Goal: Transaction & Acquisition: Purchase product/service

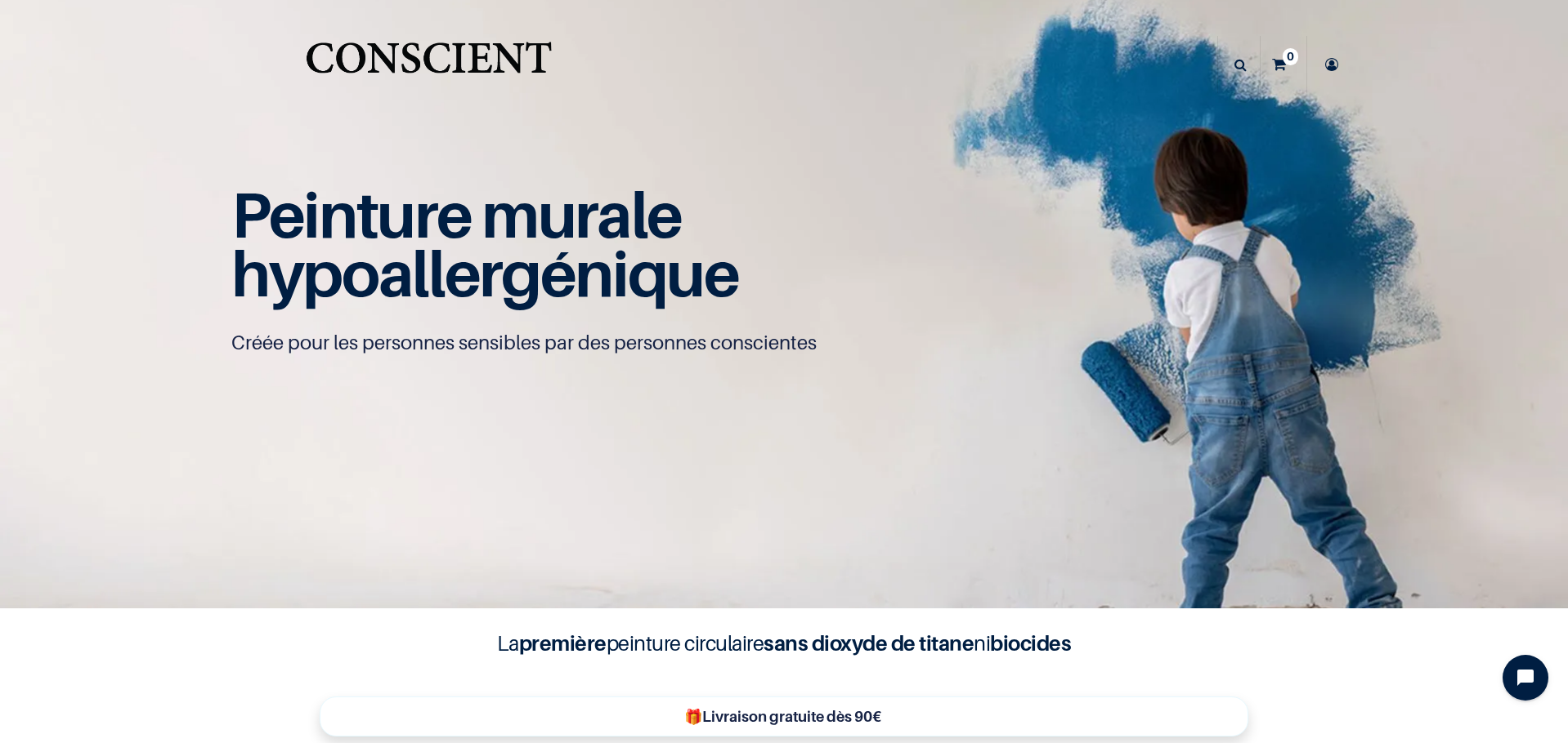
scroll to position [1, 0]
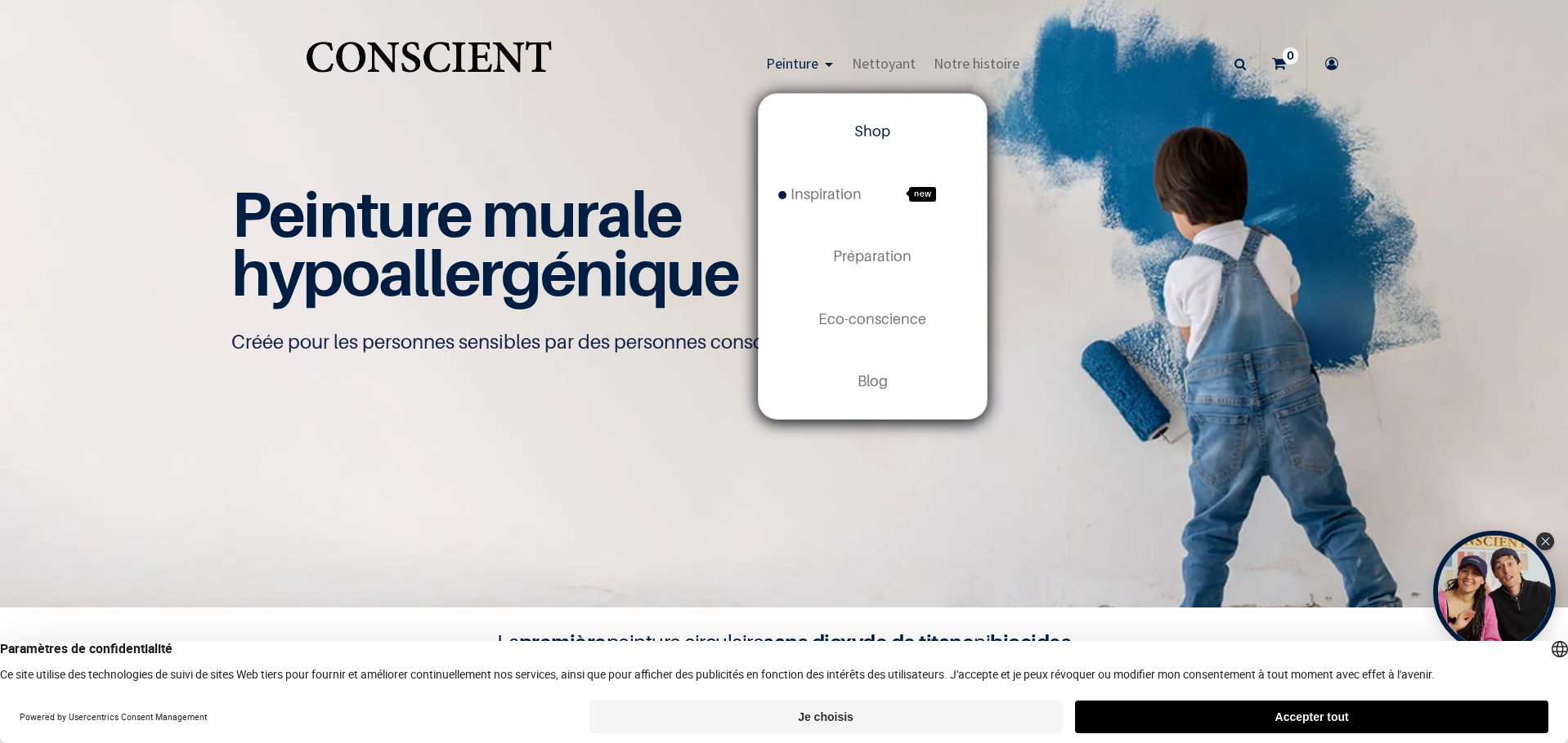
click at [850, 142] on link "Shop" at bounding box center [873, 132] width 228 height 62
click at [861, 131] on span "Shop" at bounding box center [872, 131] width 36 height 17
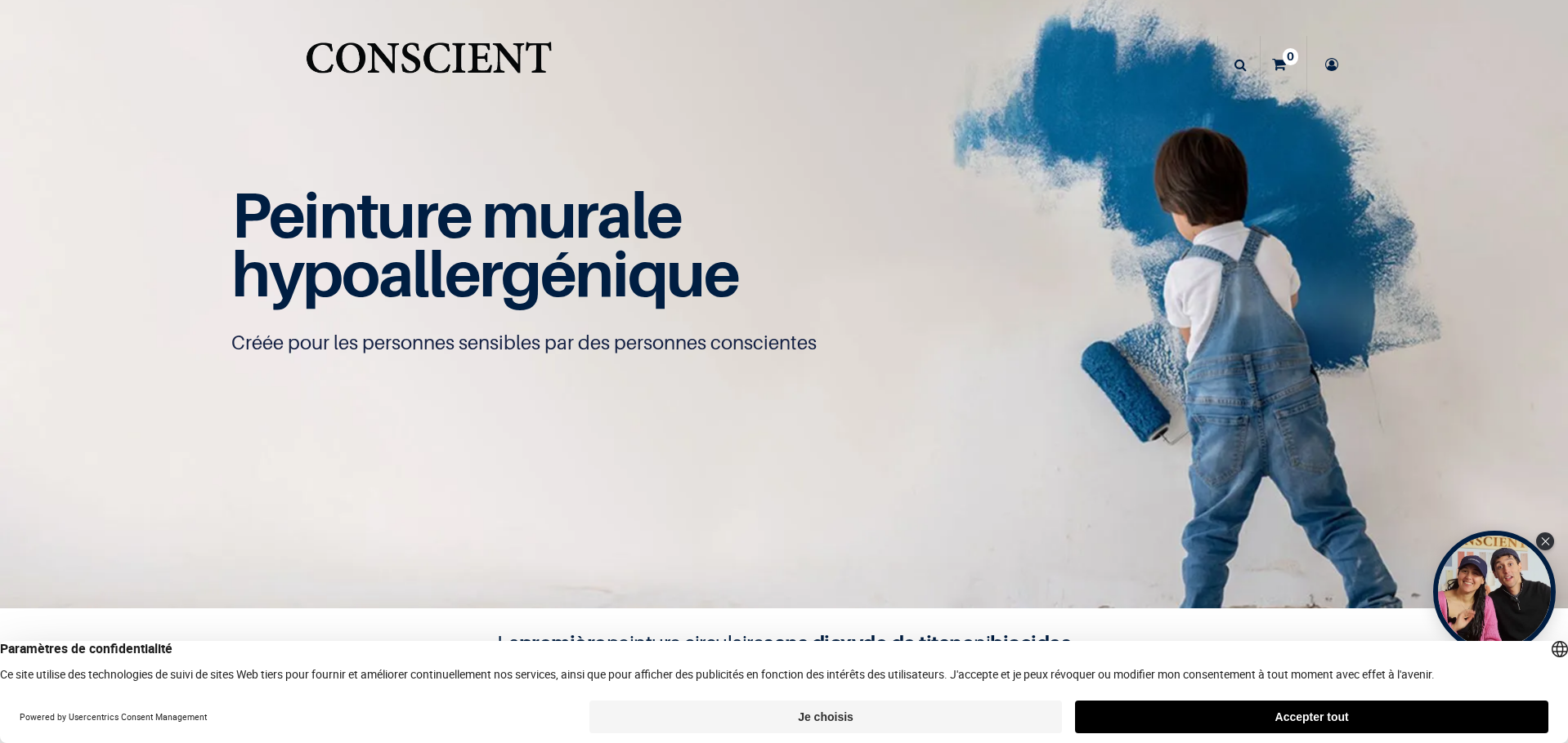
scroll to position [1, 0]
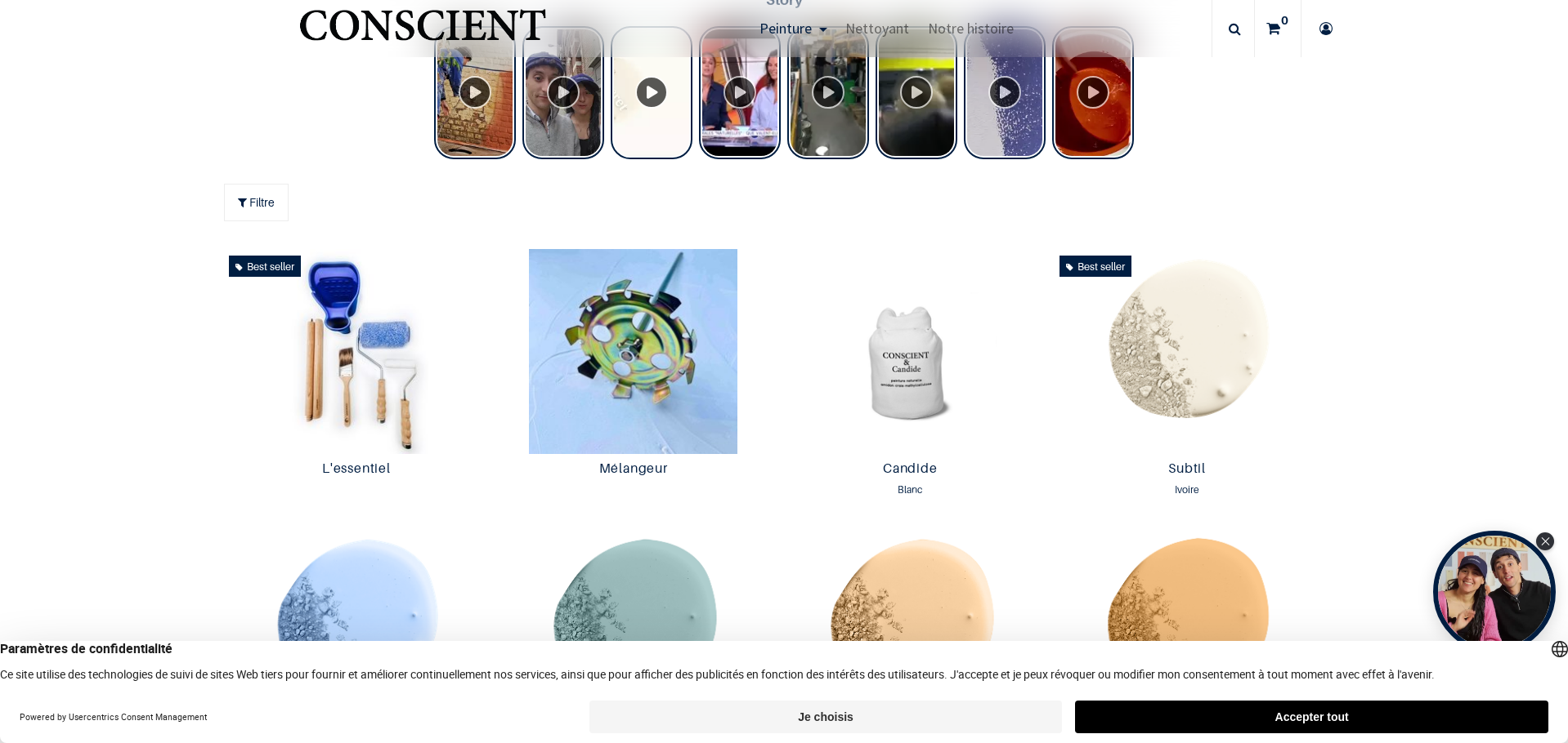
scroll to position [818, 0]
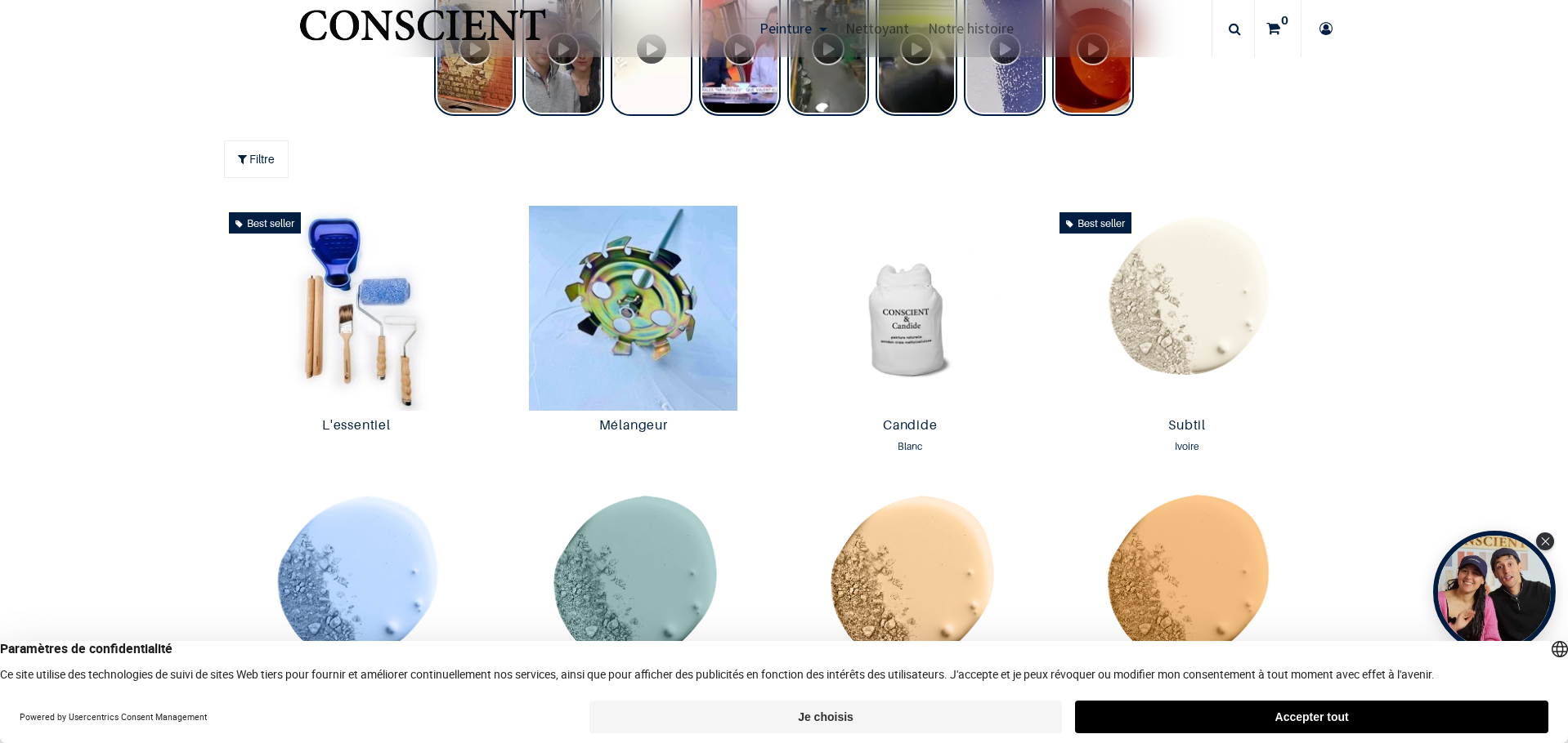
click at [895, 323] on img at bounding box center [910, 308] width 269 height 205
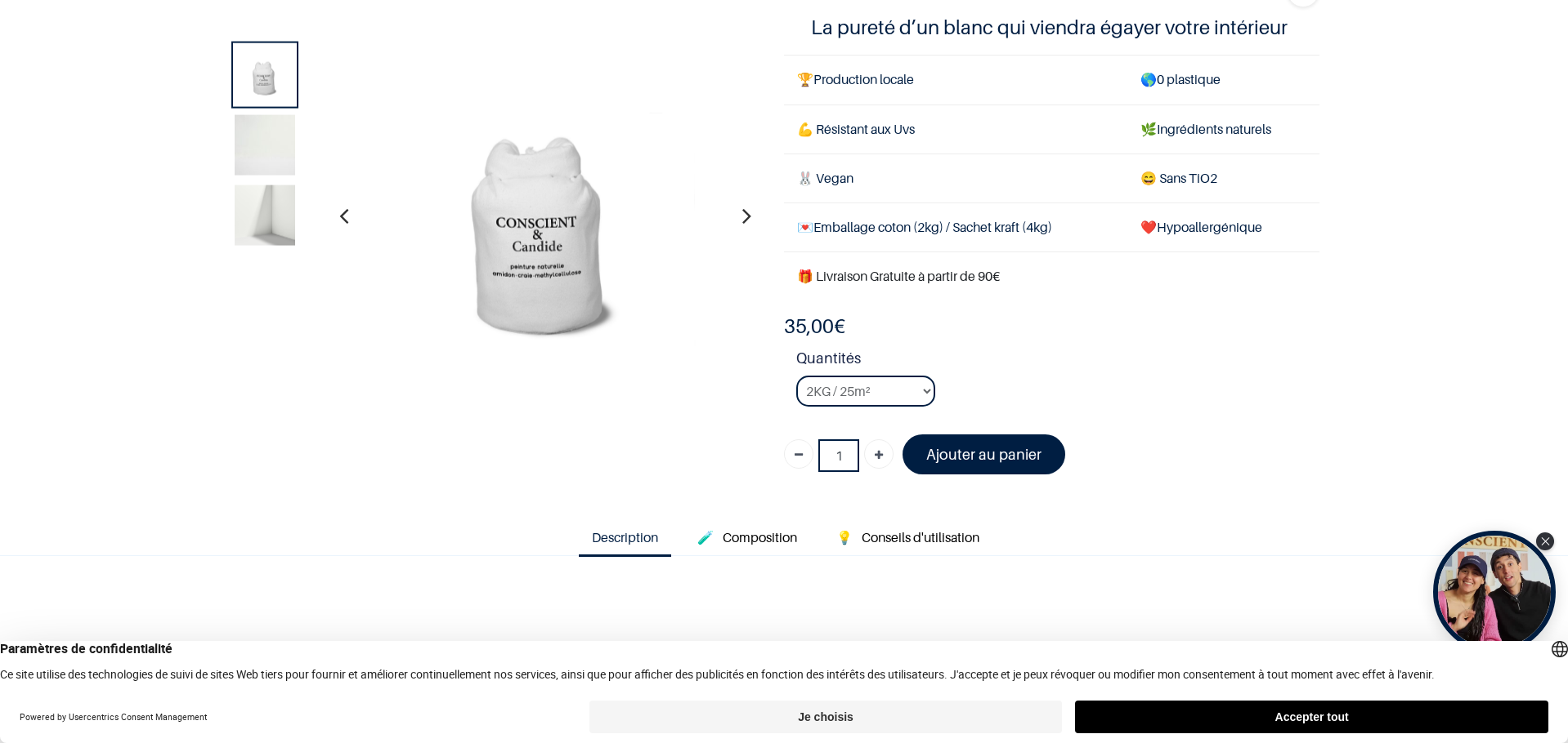
scroll to position [164, 0]
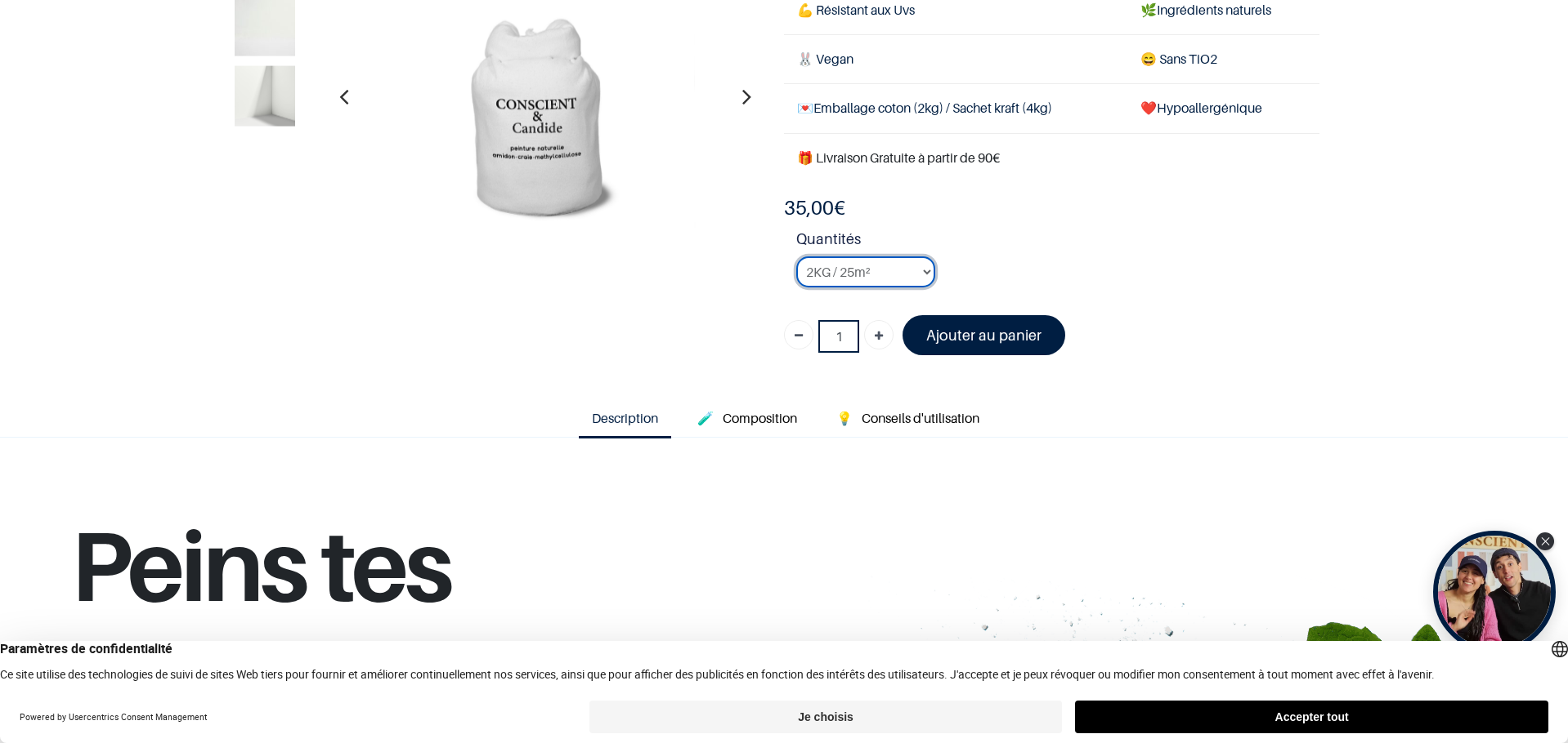
click at [921, 273] on select "2KG / 25m² 4KG / 50m² 8KG / 100m² Testeur" at bounding box center [865, 272] width 139 height 31
select select "3"
click at [796, 256] on select "2KG / 25m² 4KG / 50m² 8KG / 100m² Testeur" at bounding box center [865, 272] width 139 height 31
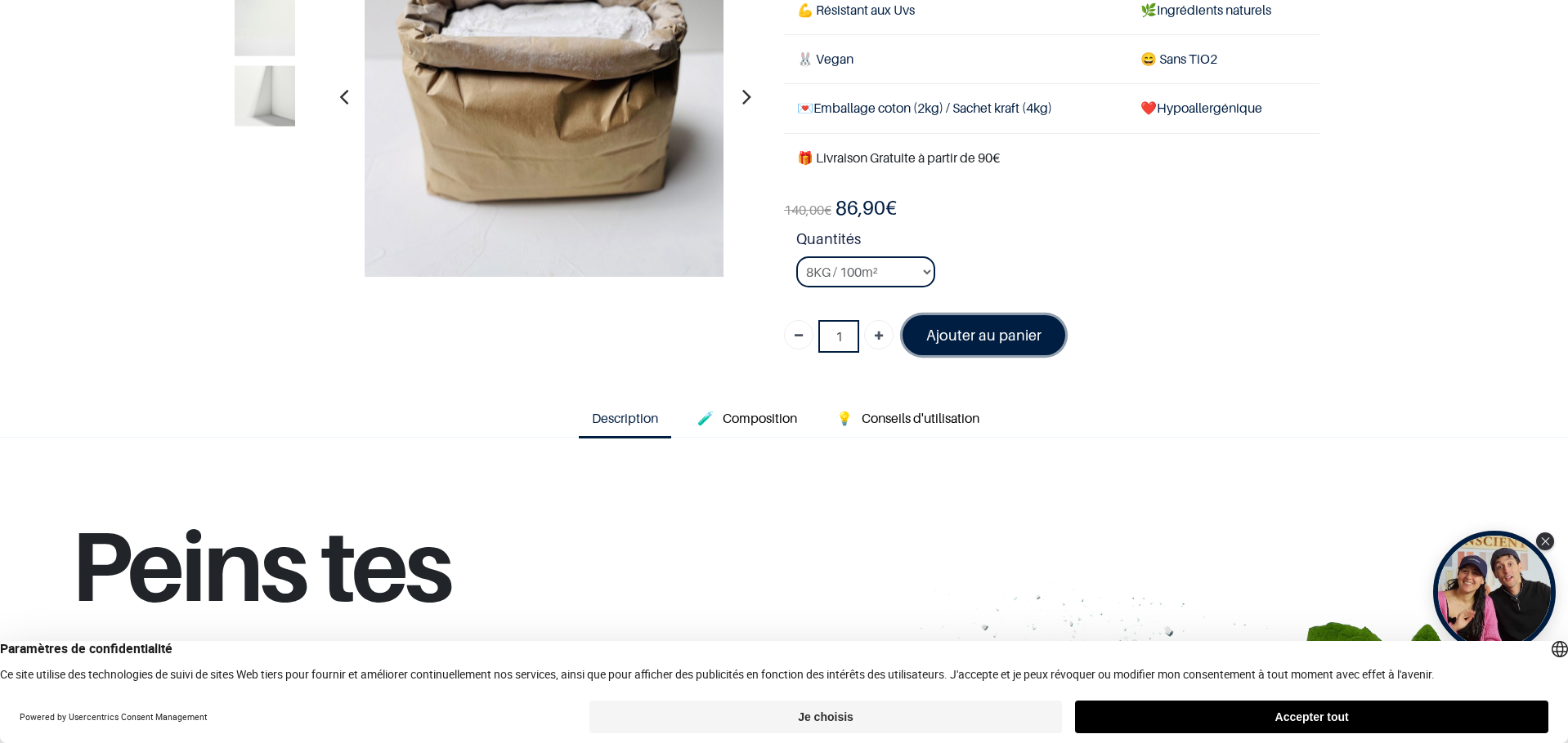
click at [1029, 345] on link "Ajouter au panier" at bounding box center [983, 335] width 163 height 40
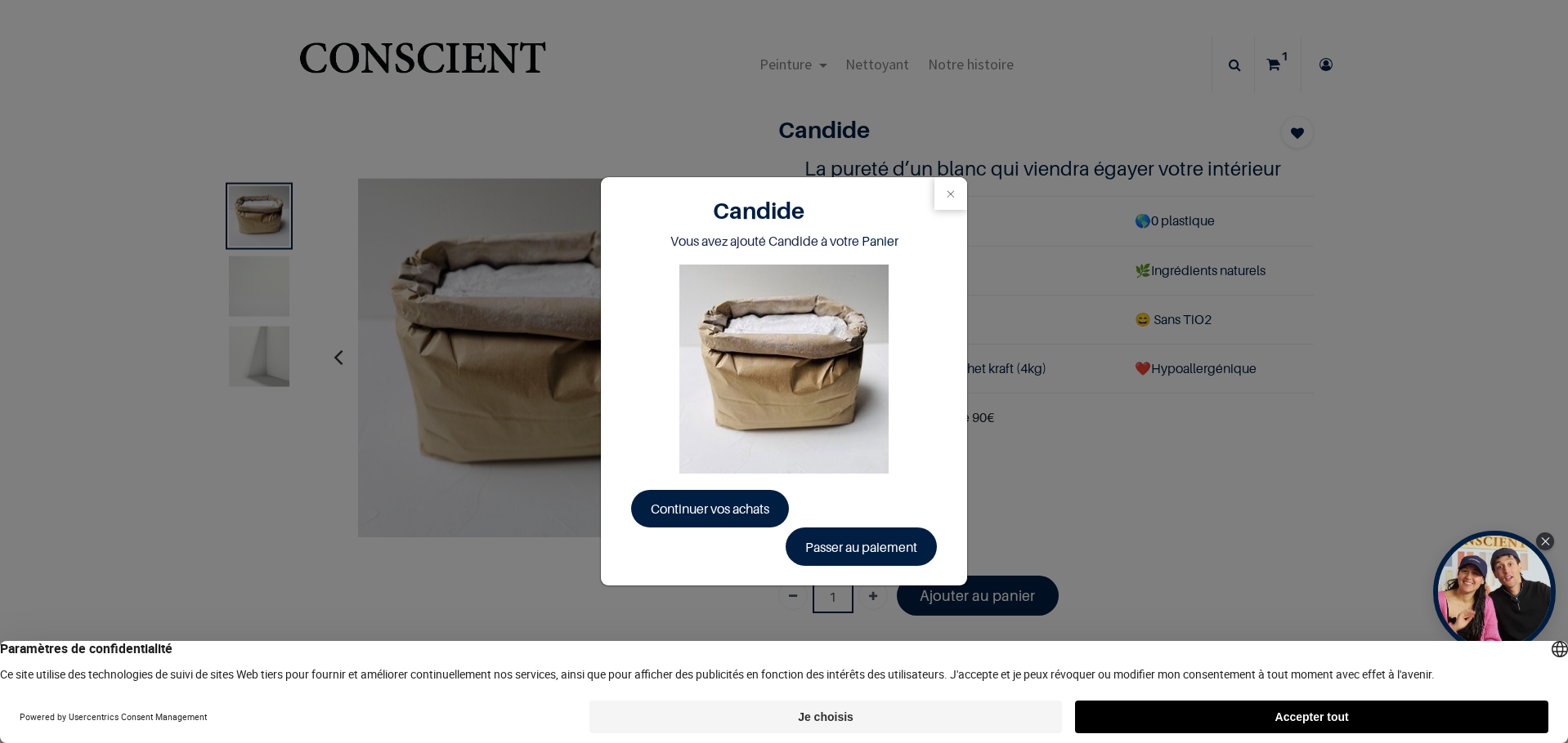
click at [1275, 65] on div "Candide Vous avez ajouté Candide à votre Panier Continuer vos achats Passer au …" at bounding box center [784, 371] width 1568 height 743
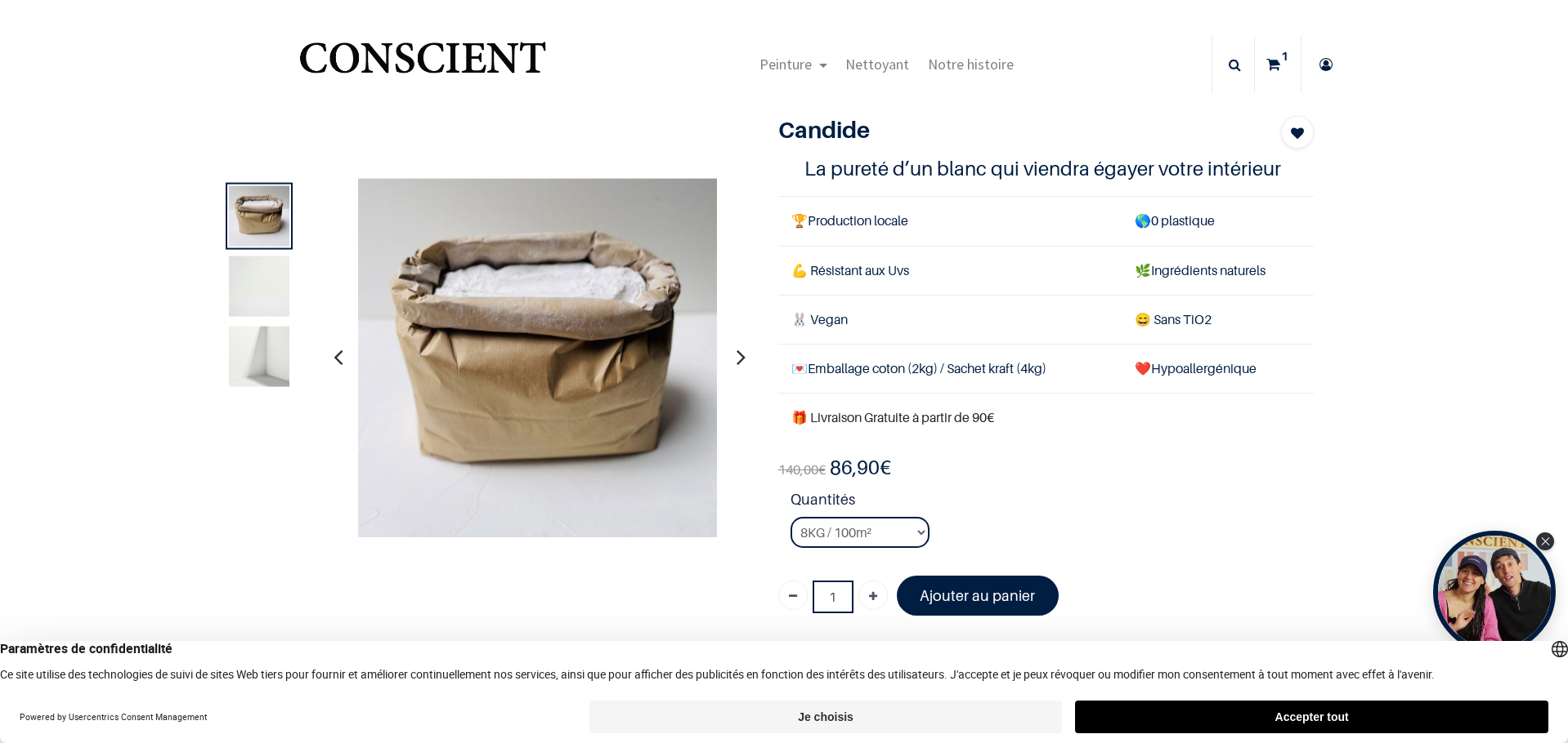
click at [1273, 62] on icon at bounding box center [1273, 65] width 14 height 57
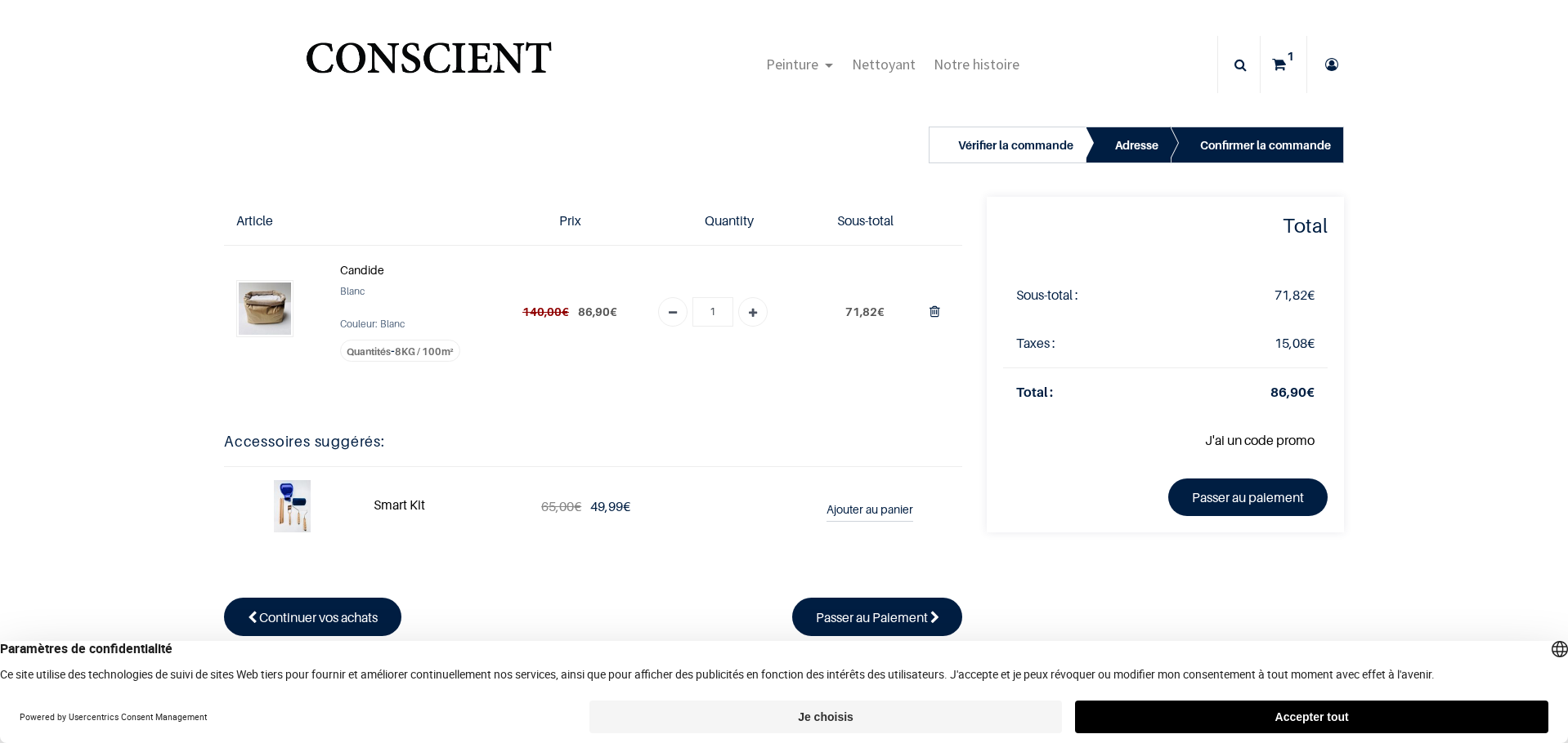
click at [261, 307] on img at bounding box center [265, 309] width 52 height 52
click at [432, 353] on span "8KG / 100m²" at bounding box center [424, 352] width 59 height 13
click at [530, 309] on span "140,00" at bounding box center [542, 311] width 39 height 13
drag, startPoint x: 517, startPoint y: 307, endPoint x: 563, endPoint y: 309, distance: 46.0
click at [563, 309] on del "140,00 €" at bounding box center [545, 311] width 46 height 13
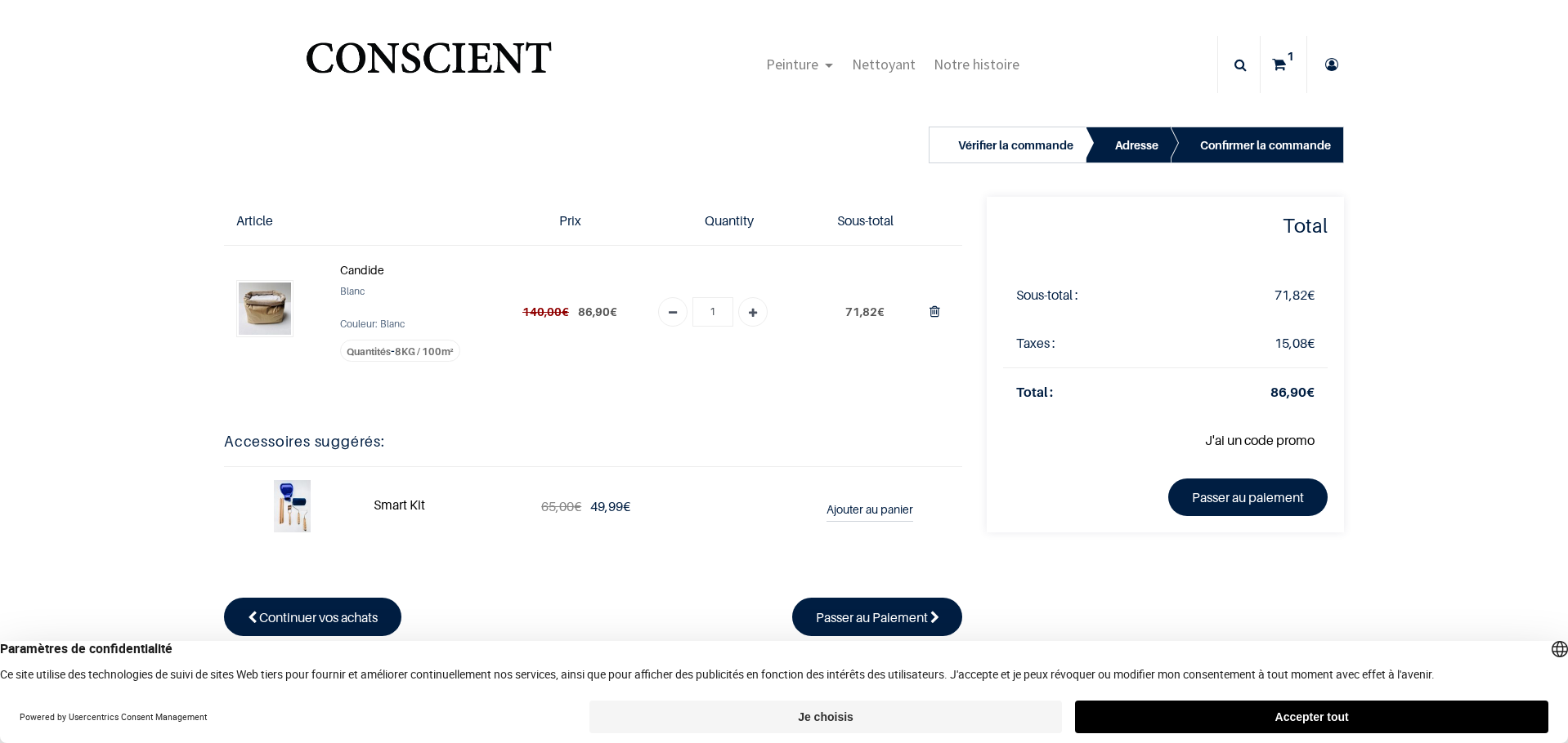
click at [632, 347] on td "140,00 € 86,90 €" at bounding box center [570, 311] width 150 height 132
click at [521, 195] on div "Vérifier la commande Adresse Confirmer la commande" at bounding box center [784, 150] width 1144 height 93
click at [870, 67] on span "Nettoyant" at bounding box center [884, 64] width 64 height 19
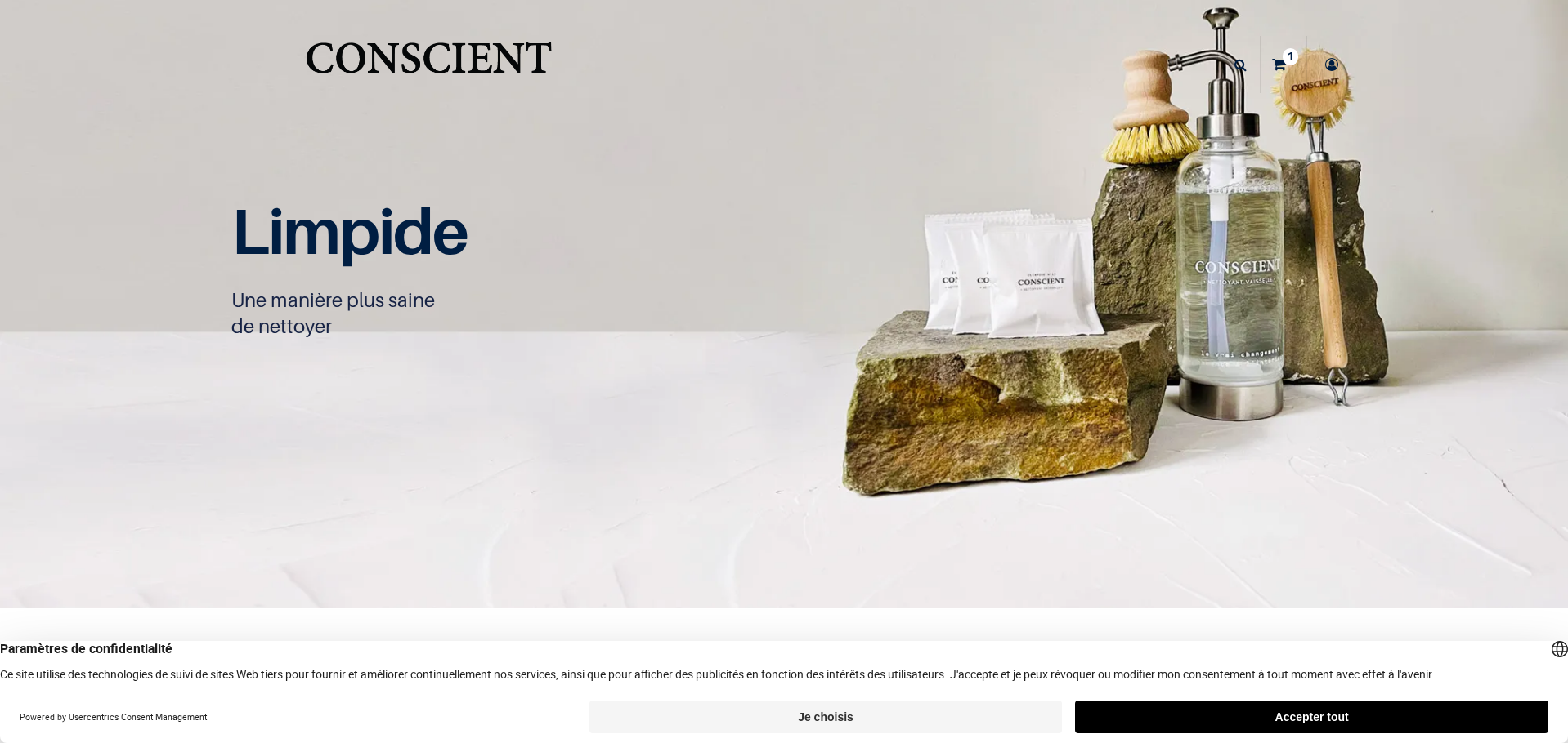
scroll to position [1, 0]
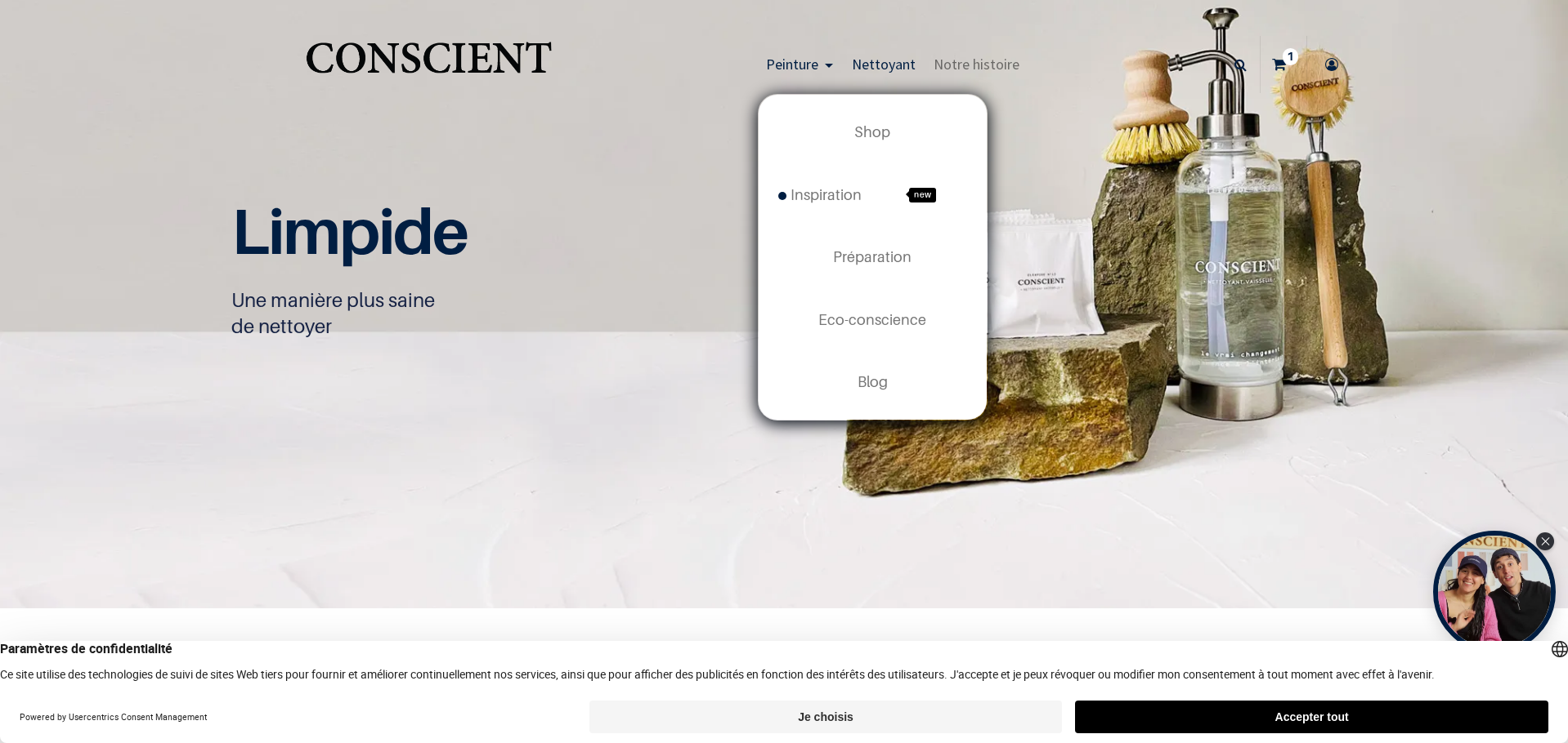
click at [785, 54] on link "Peinture" at bounding box center [800, 65] width 86 height 57
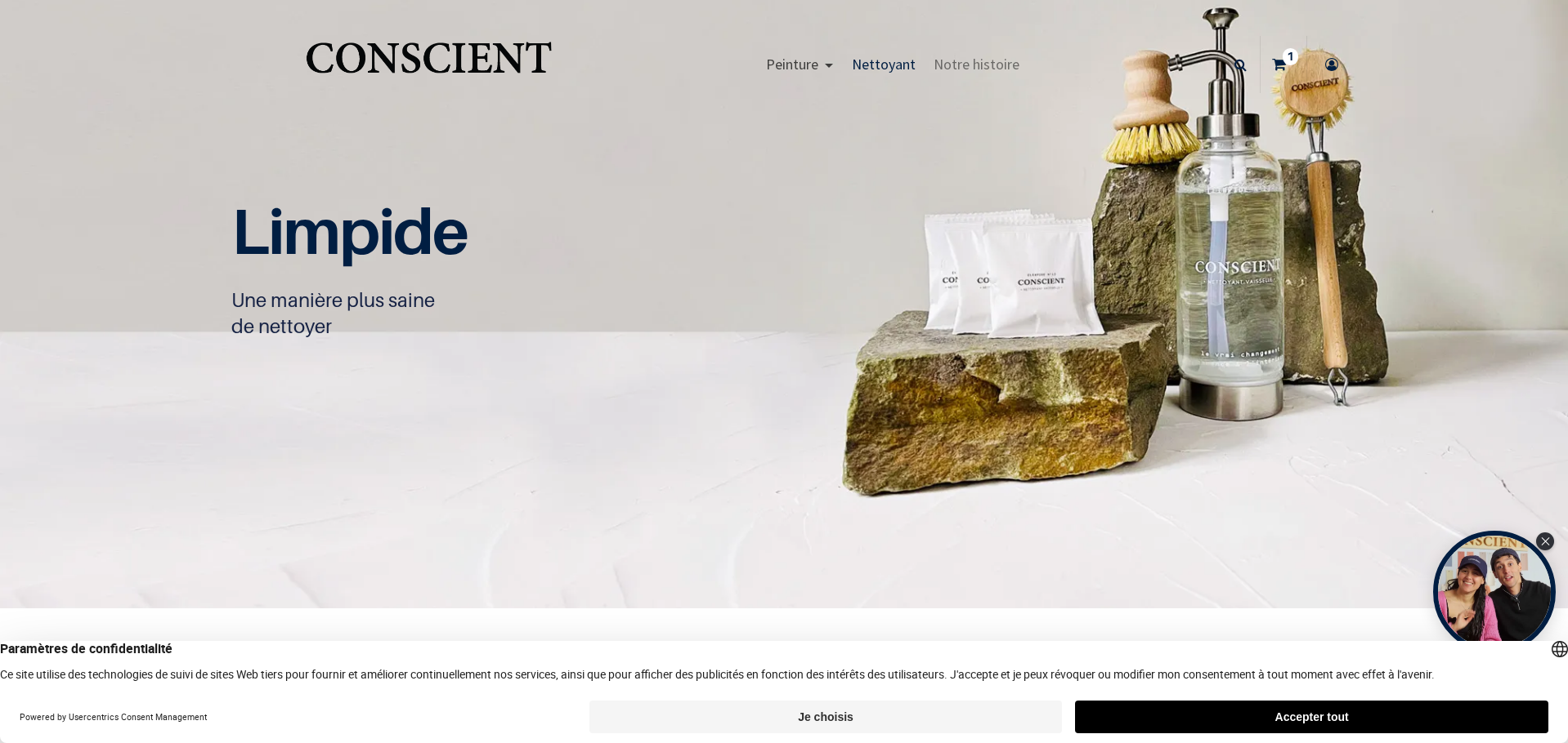
click at [784, 66] on span "Peinture" at bounding box center [792, 64] width 52 height 19
click at [1272, 64] on icon at bounding box center [1279, 65] width 14 height 57
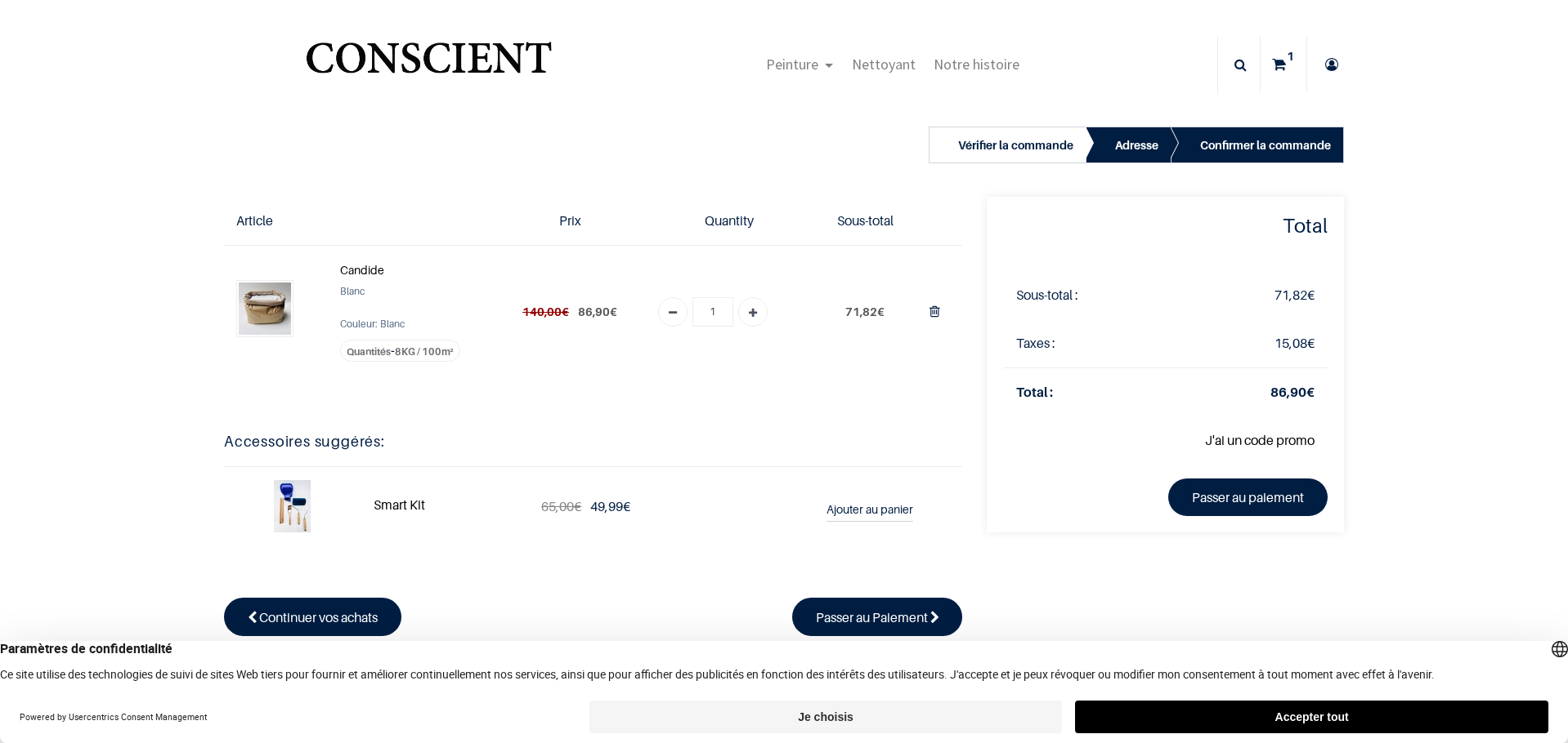
click at [300, 306] on td at bounding box center [275, 311] width 103 height 132
click at [273, 304] on img at bounding box center [265, 309] width 52 height 52
click at [368, 261] on div "Candide" at bounding box center [411, 271] width 142 height 24
click at [364, 265] on strong "Candide" at bounding box center [362, 270] width 44 height 13
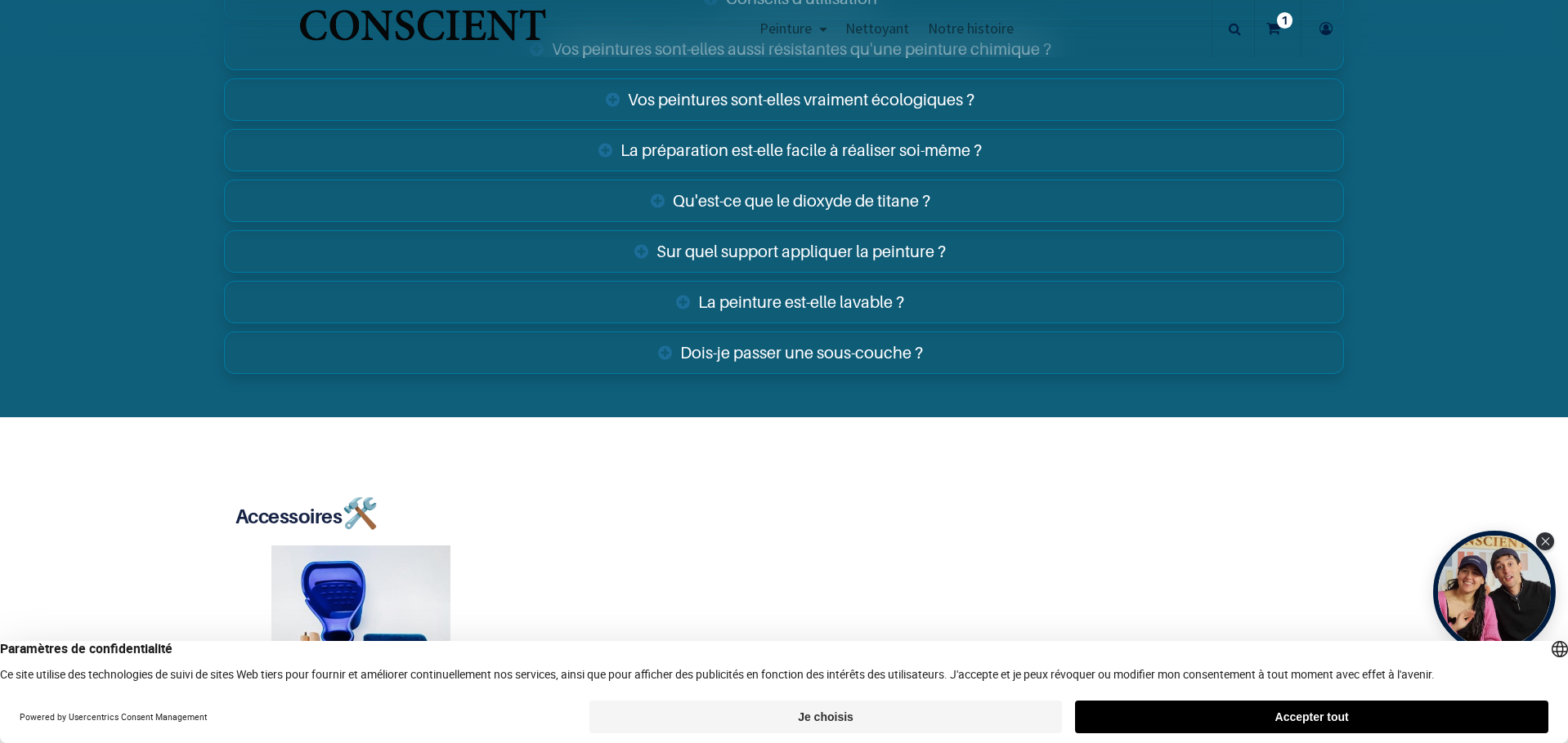
scroll to position [2859, 0]
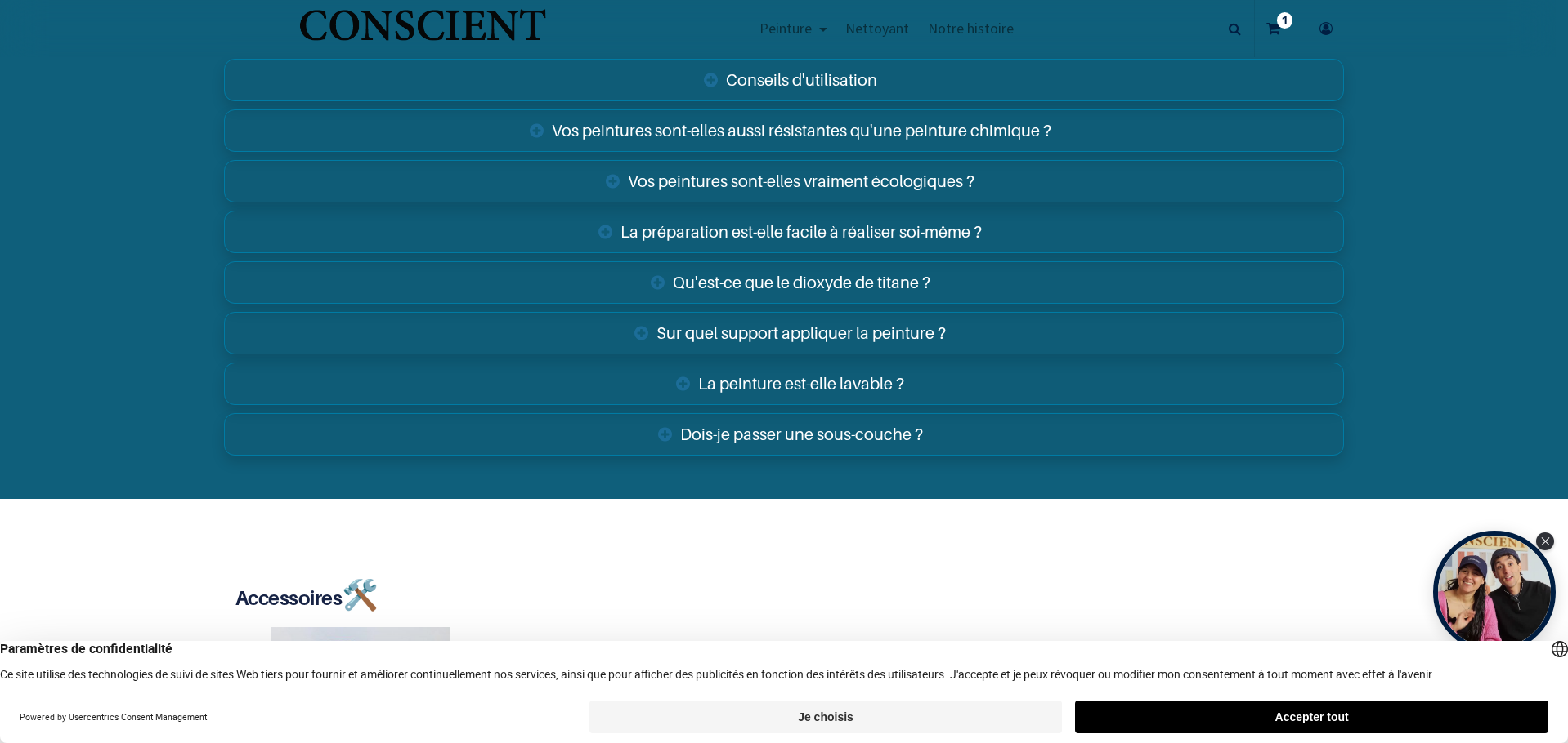
click at [812, 379] on link "La peinture est-elle lavable ?" at bounding box center [783, 384] width 1120 height 42
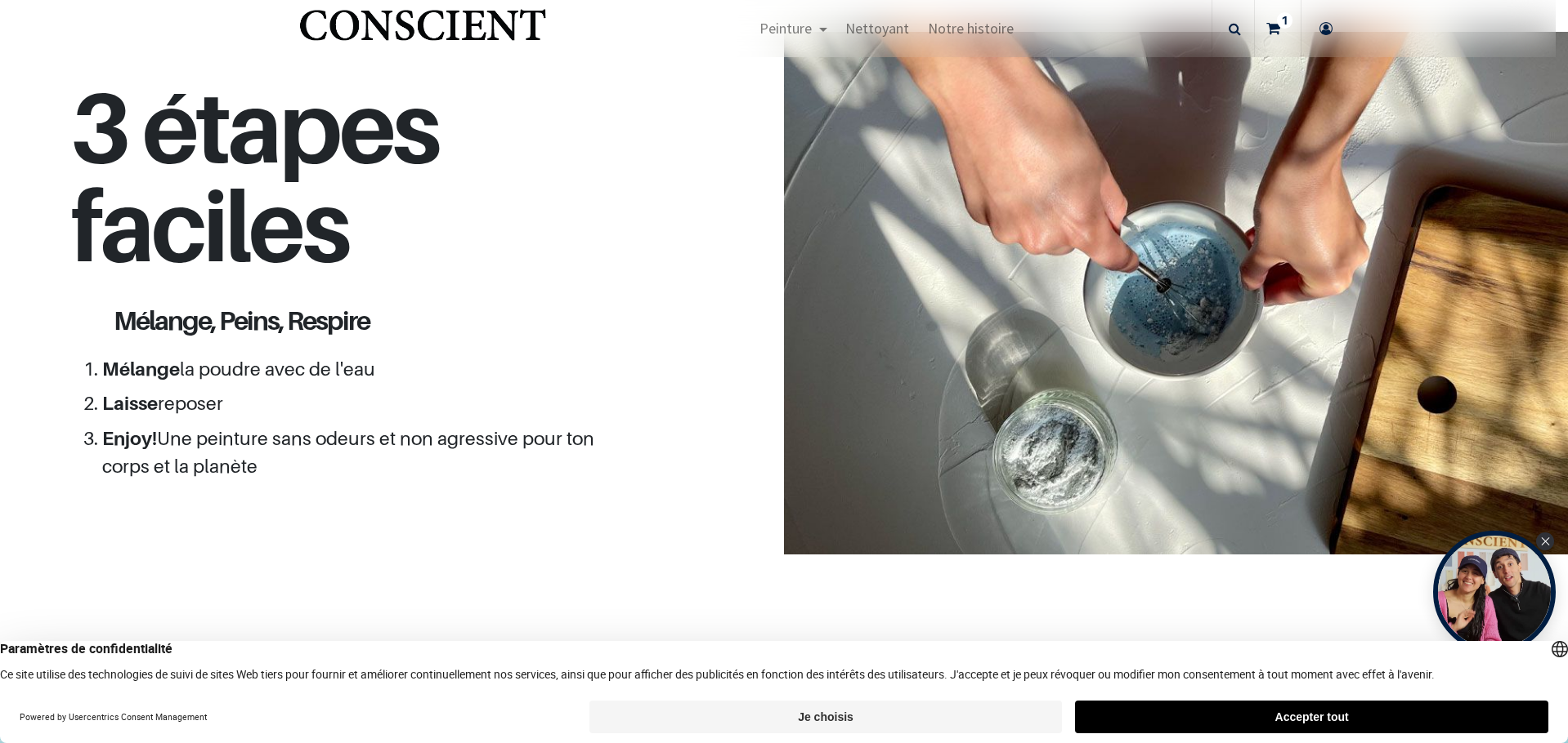
scroll to position [1470, 0]
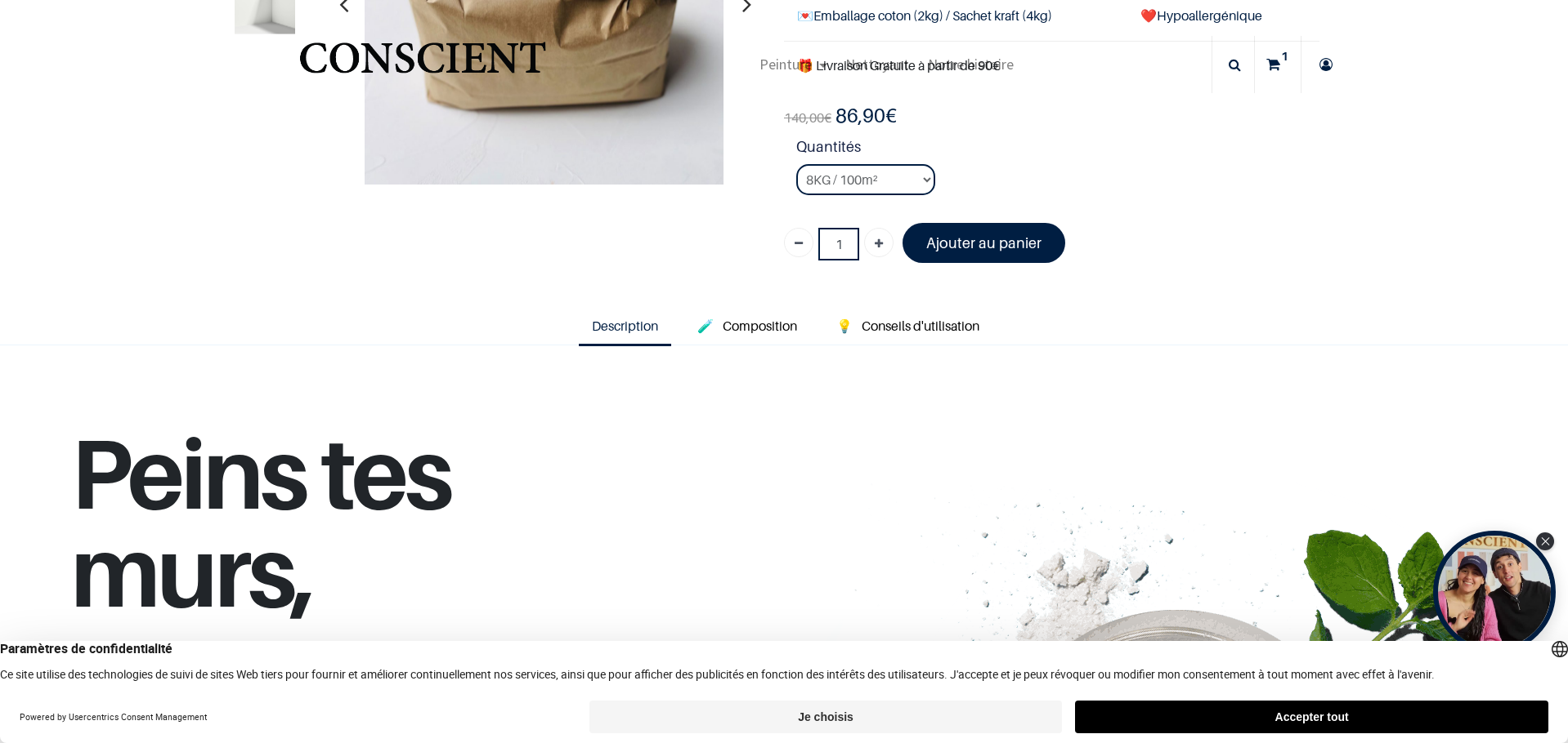
scroll to position [245, 0]
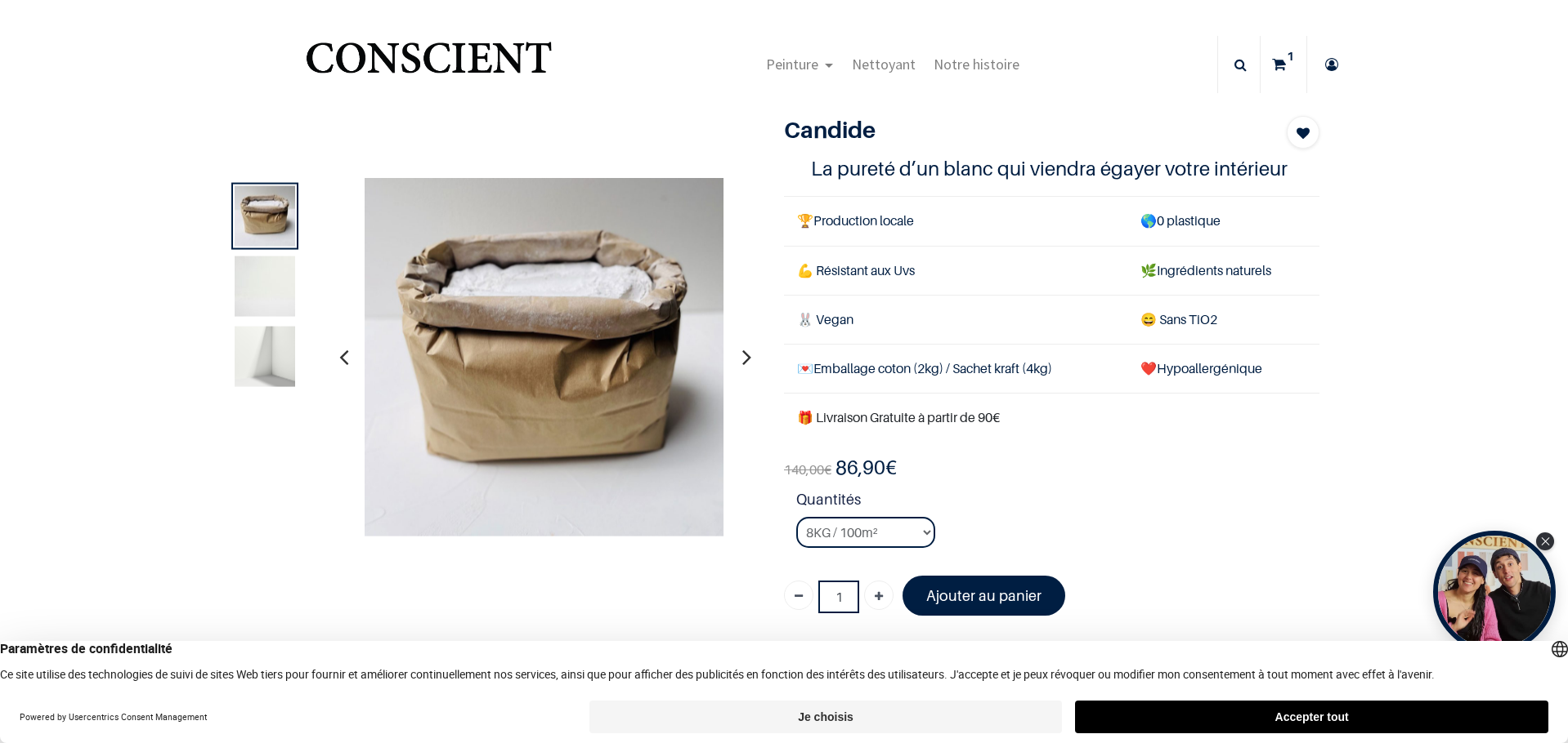
click at [937, 374] on td "💌 Emballage coton (2kg) / Sachet kraft (4kg)" at bounding box center [955, 369] width 343 height 49
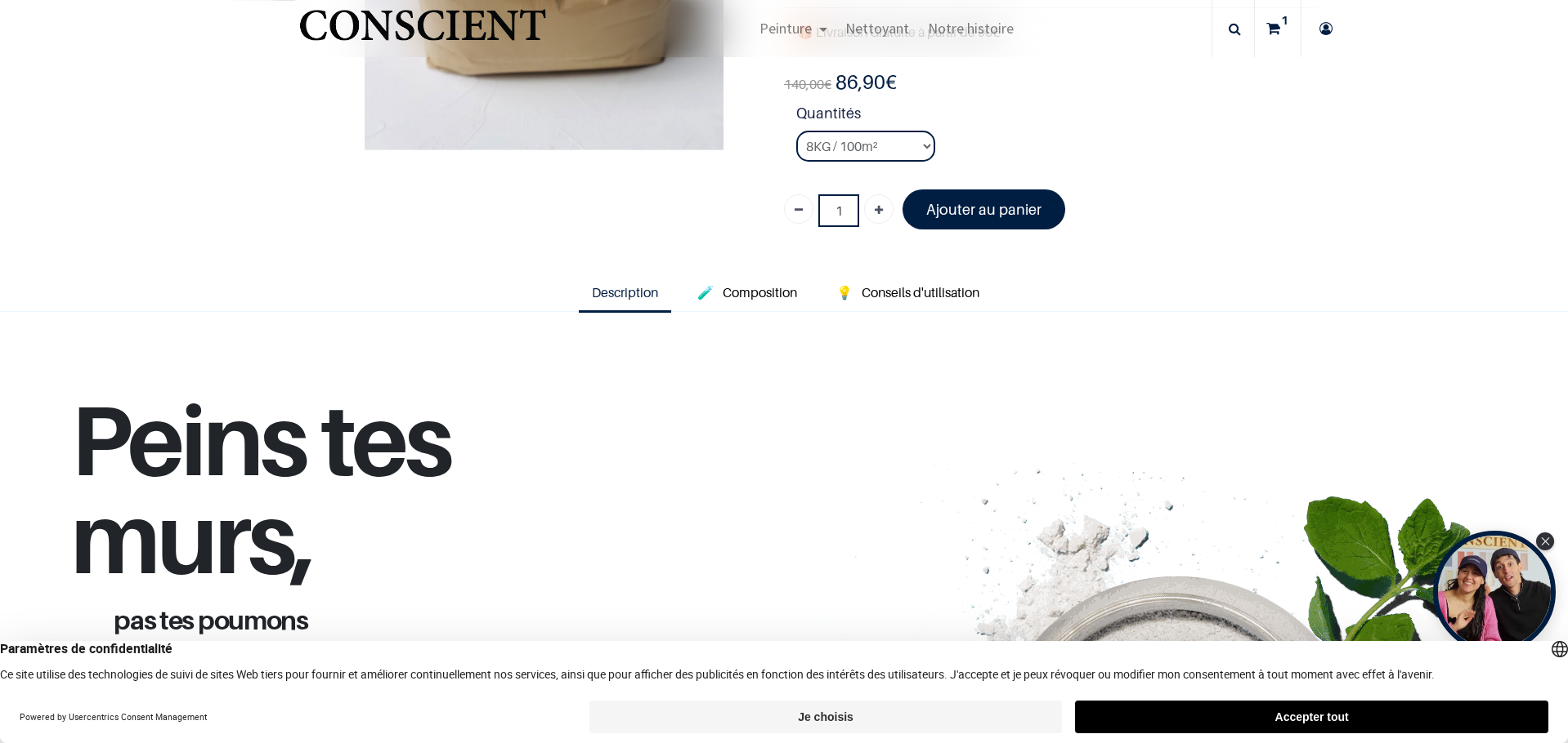
scroll to position [326, 0]
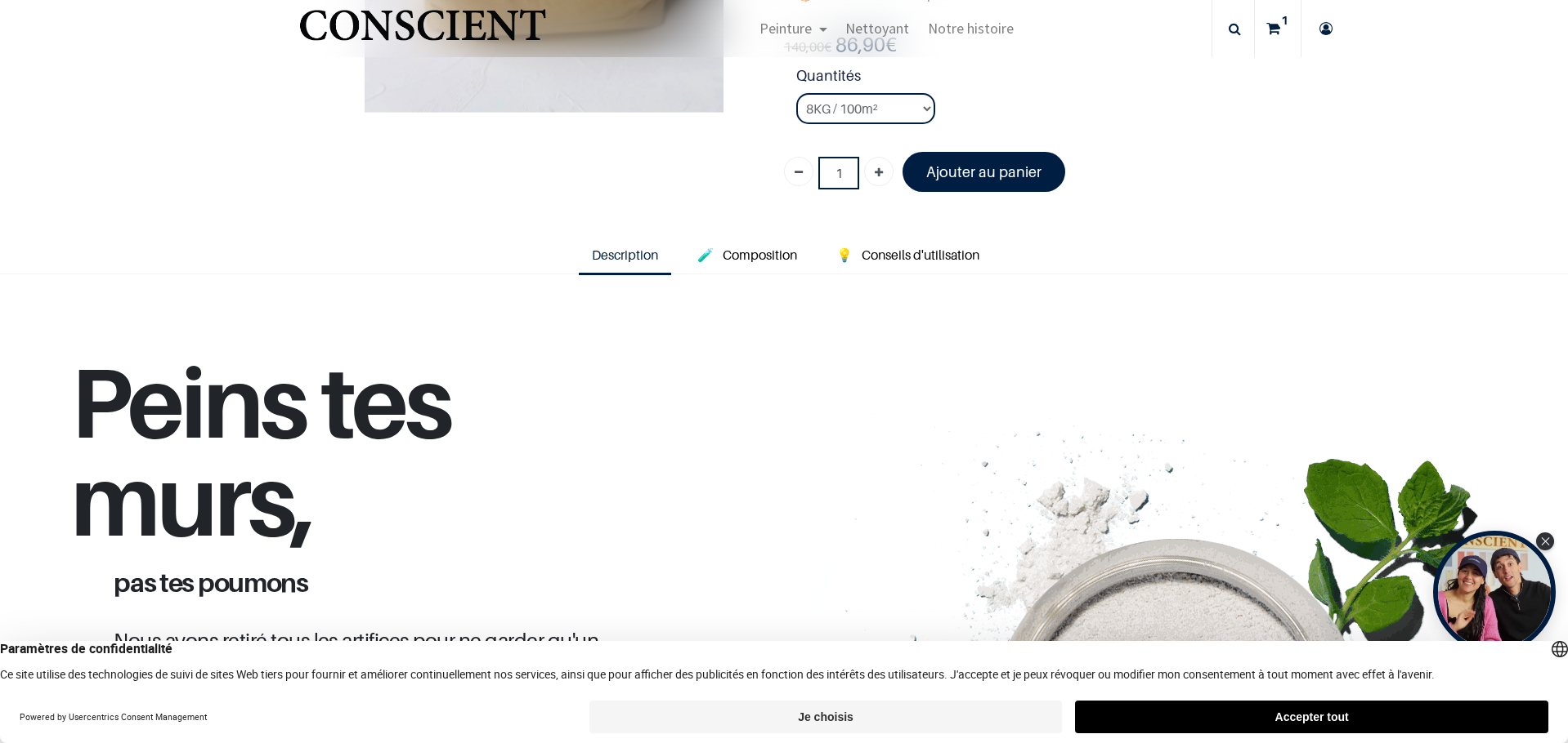
click at [766, 259] on span "Composition" at bounding box center [760, 255] width 74 height 16
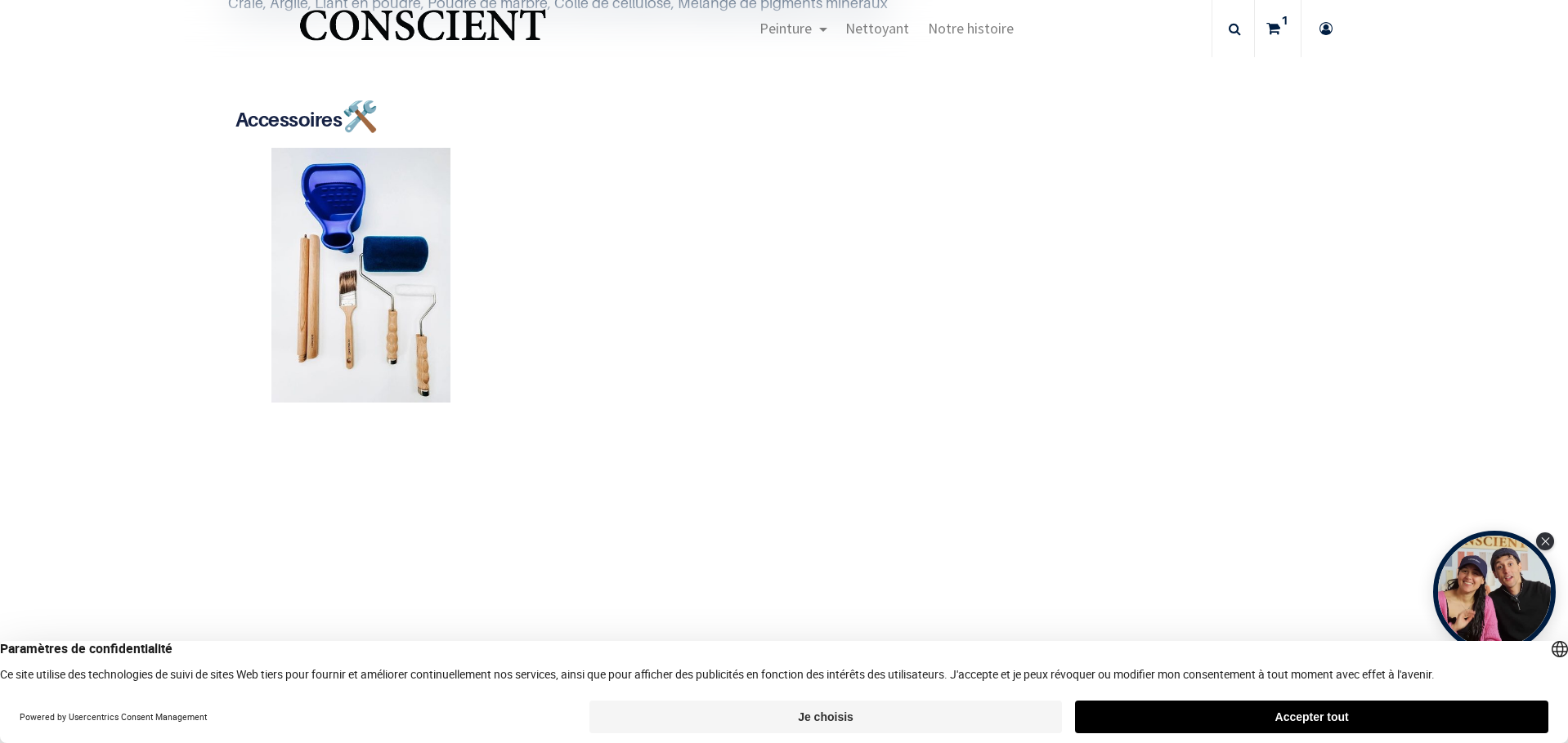
scroll to position [408, 0]
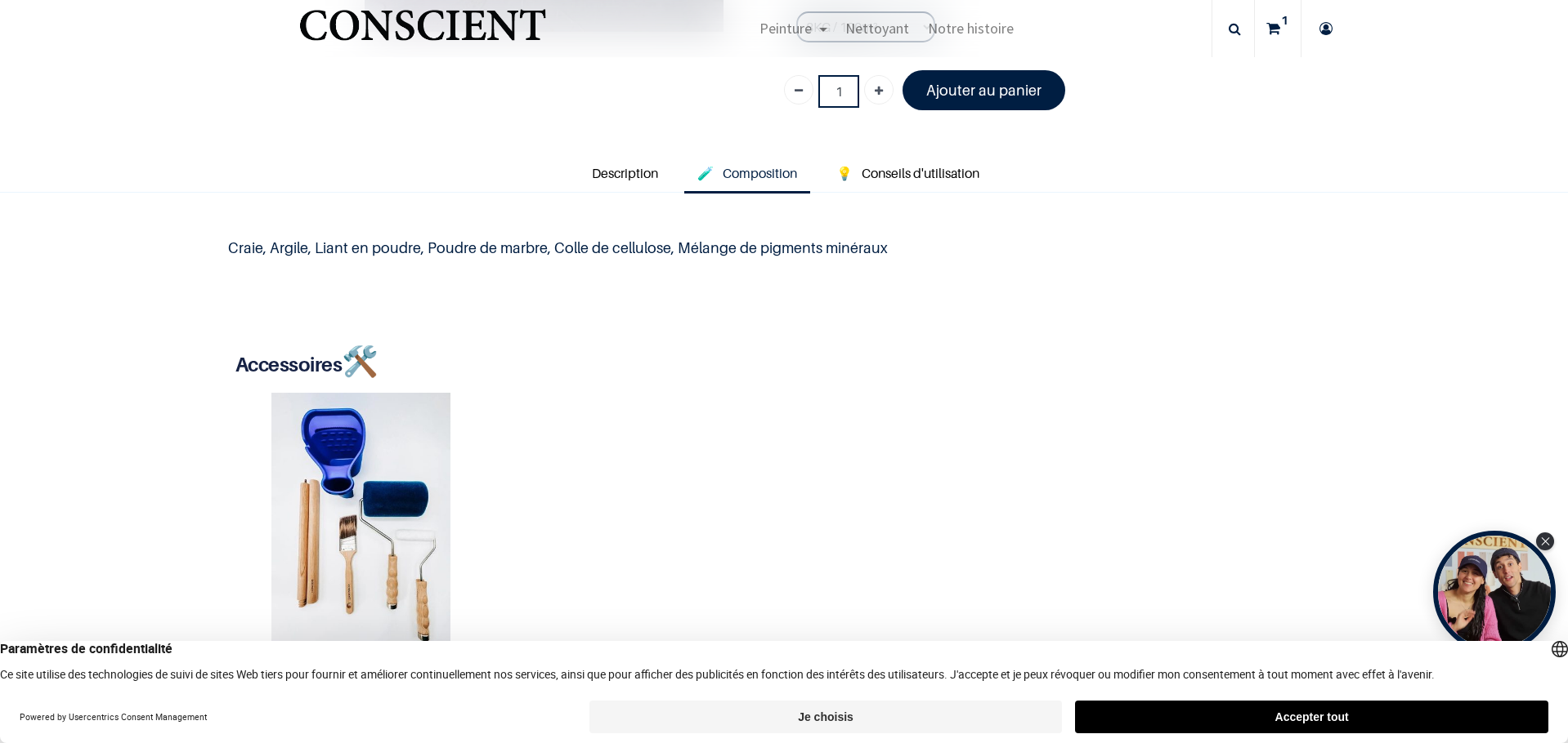
click at [823, 176] on link "💡 Conseils d'utilisation" at bounding box center [907, 174] width 170 height 38
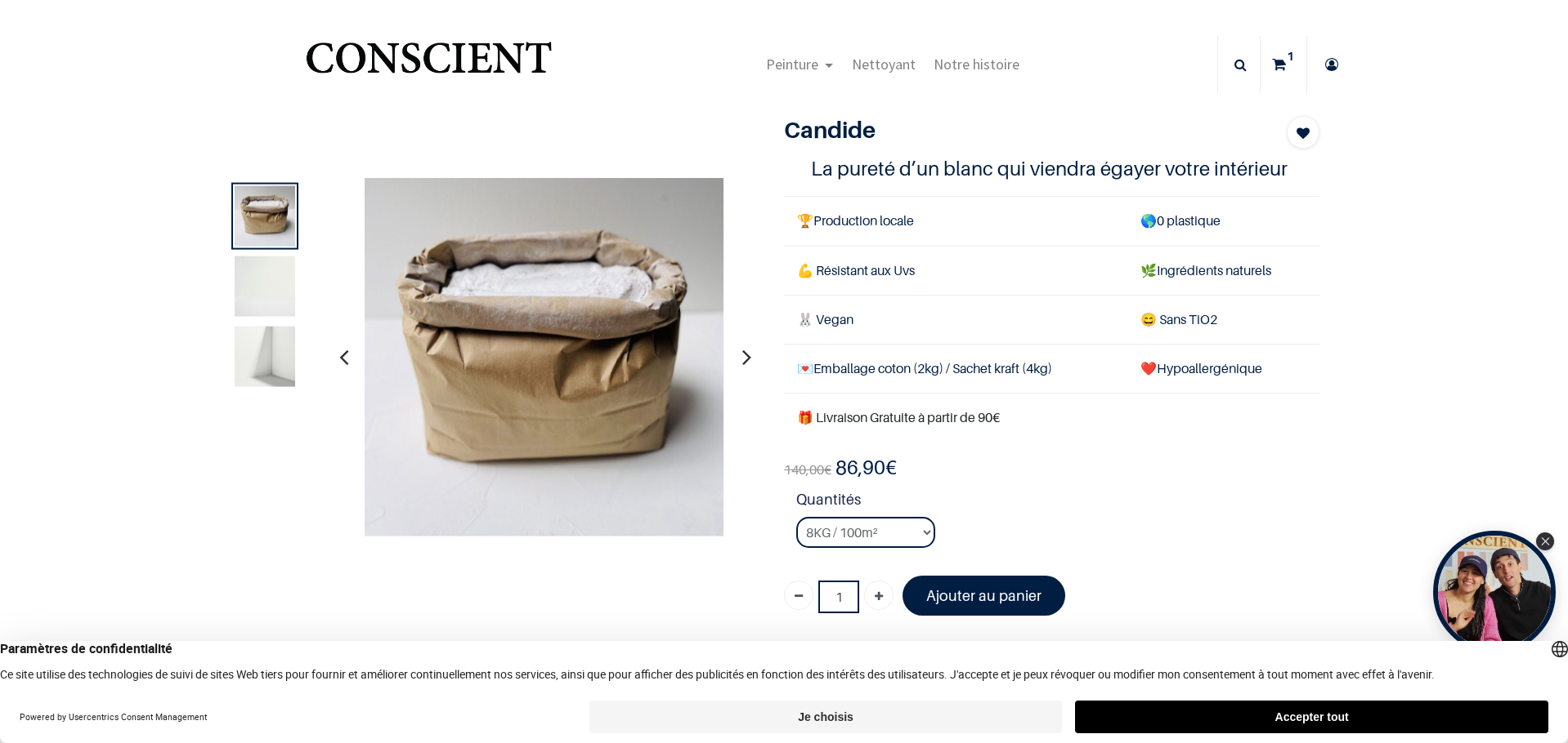
click at [576, 120] on div "1" at bounding box center [771, 372] width 1120 height 512
drag, startPoint x: 711, startPoint y: 9, endPoint x: 715, endPoint y: 19, distance: 10.8
drag, startPoint x: 533, startPoint y: 92, endPoint x: 569, endPoint y: 127, distance: 50.2
click at [91, 80] on nav "Peinture Shop Inspiration new 0" at bounding box center [784, 65] width 1568 height 65
